Goal: Transaction & Acquisition: Purchase product/service

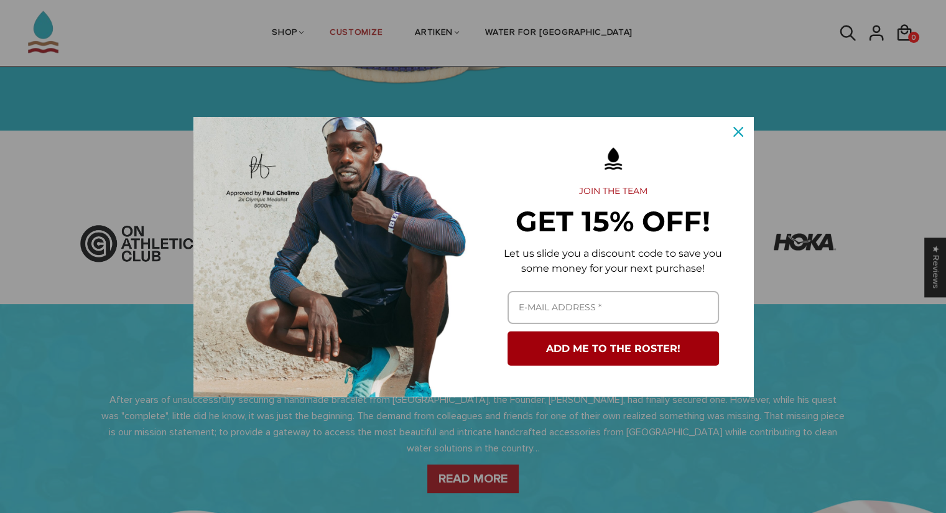
scroll to position [322, 0]
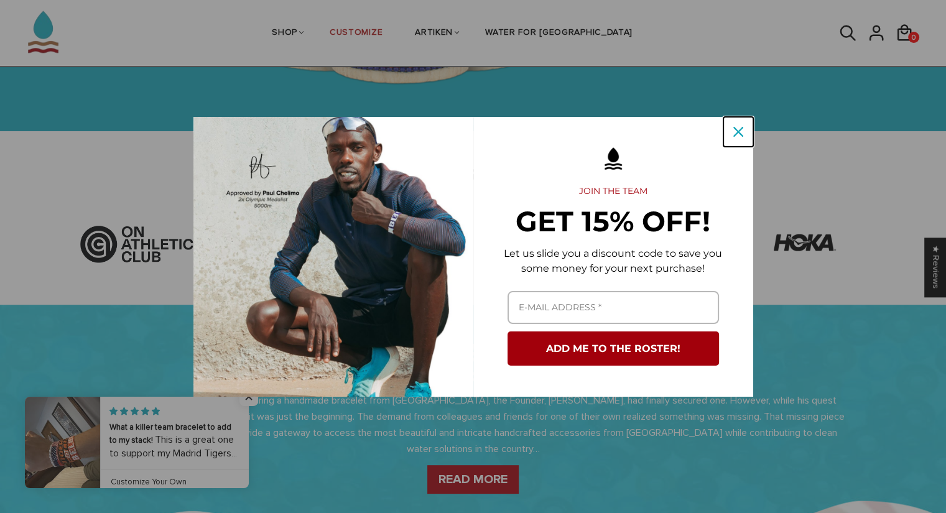
click at [739, 140] on div "Close" at bounding box center [738, 132] width 20 height 20
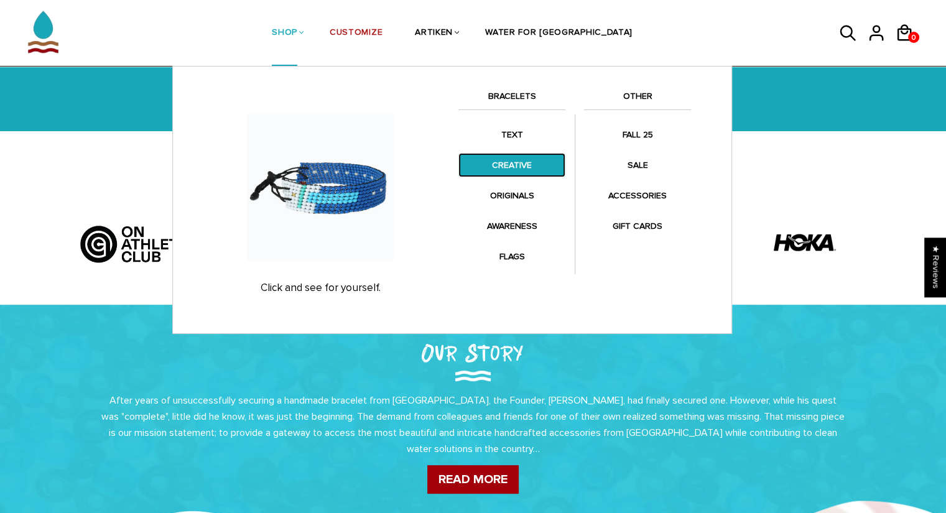
click at [510, 157] on link "CREATIVE" at bounding box center [511, 165] width 107 height 24
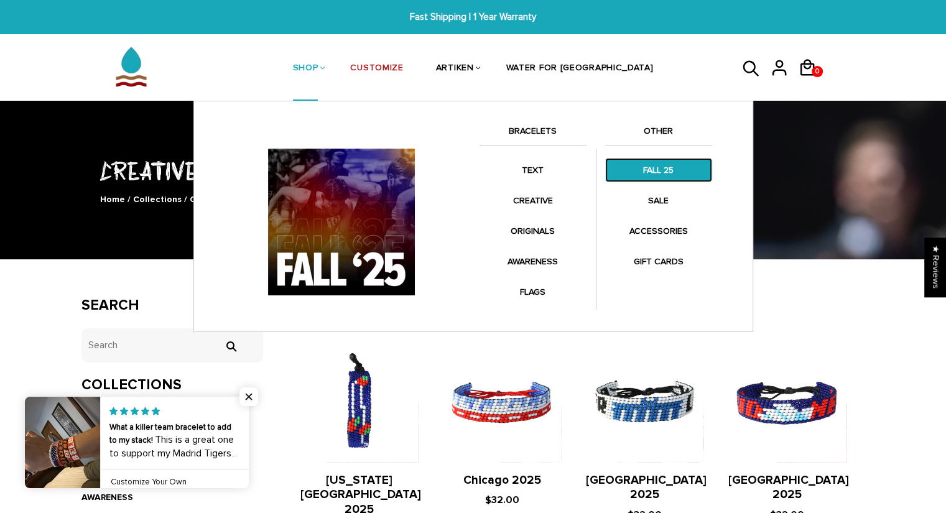
click at [642, 178] on link "FALL 25" at bounding box center [658, 170] width 107 height 24
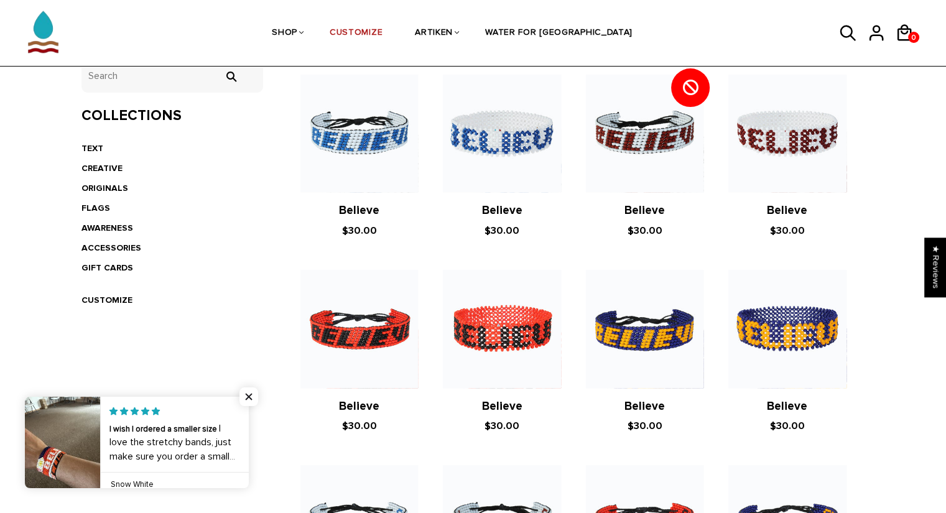
scroll to position [270, 0]
